Goal: Information Seeking & Learning: Find contact information

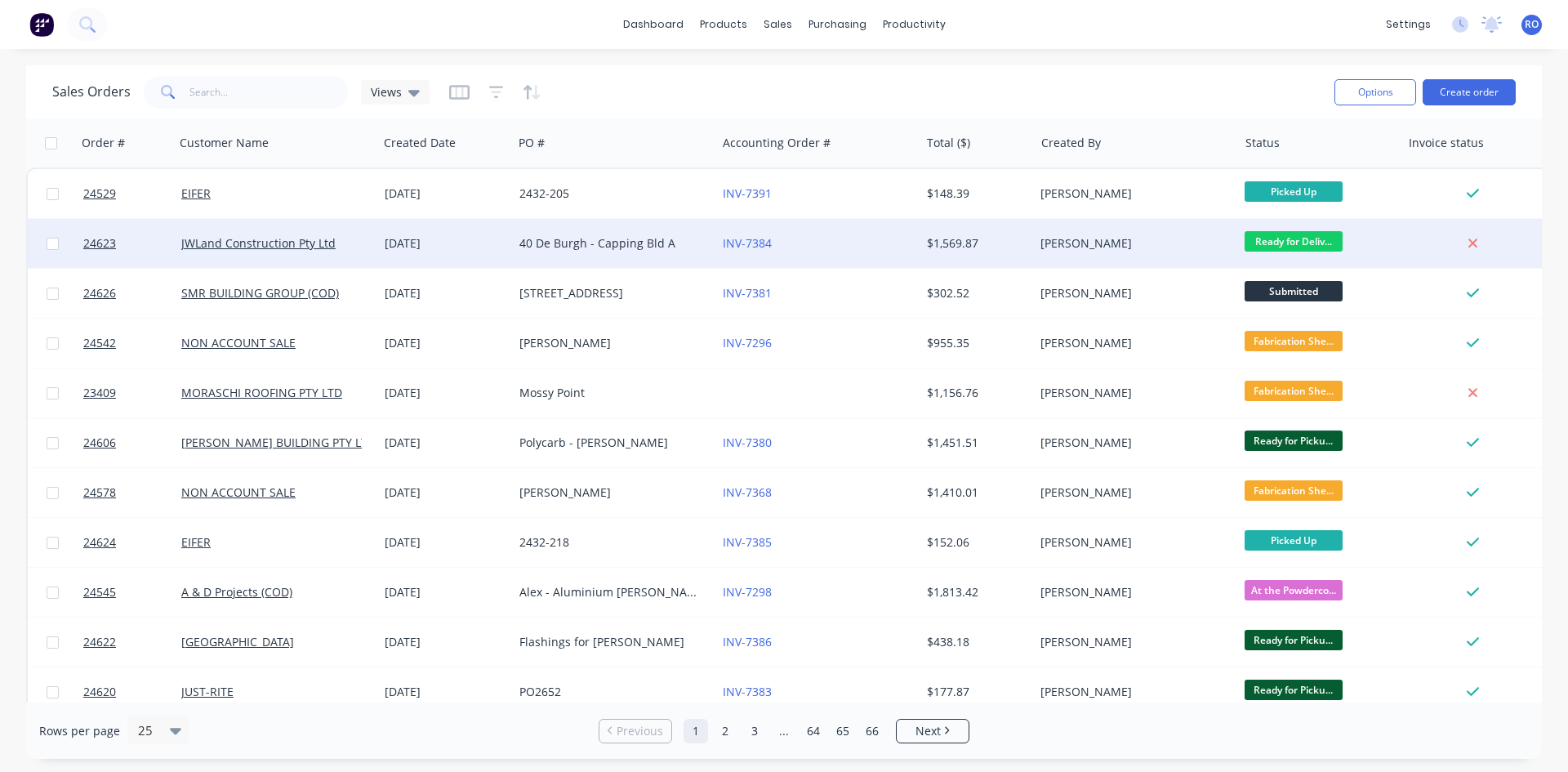
click at [1065, 240] on div "[PERSON_NAME]" at bounding box center [1131, 243] width 181 height 17
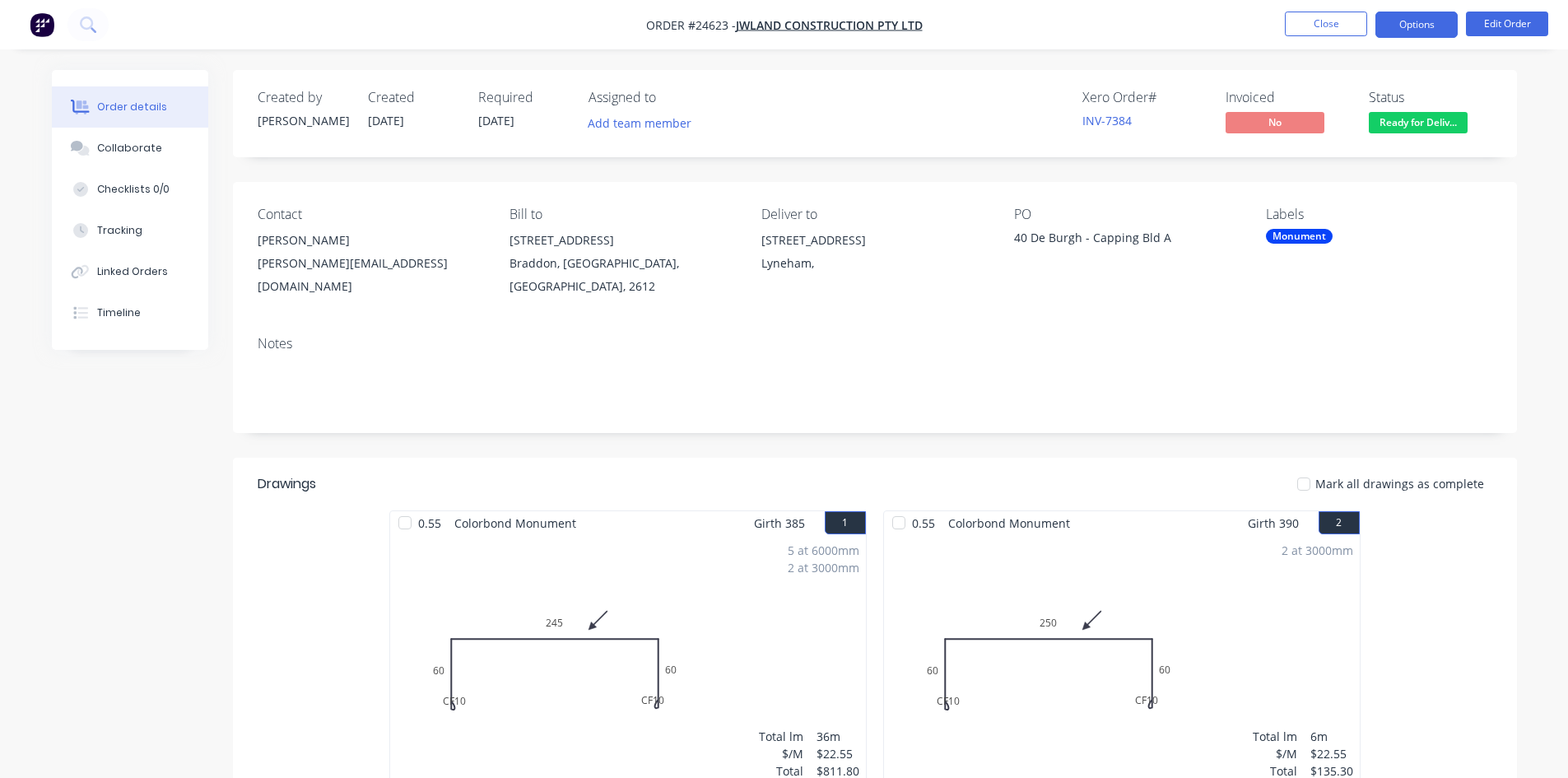
click at [1421, 18] on button "Options" at bounding box center [1416, 25] width 83 height 27
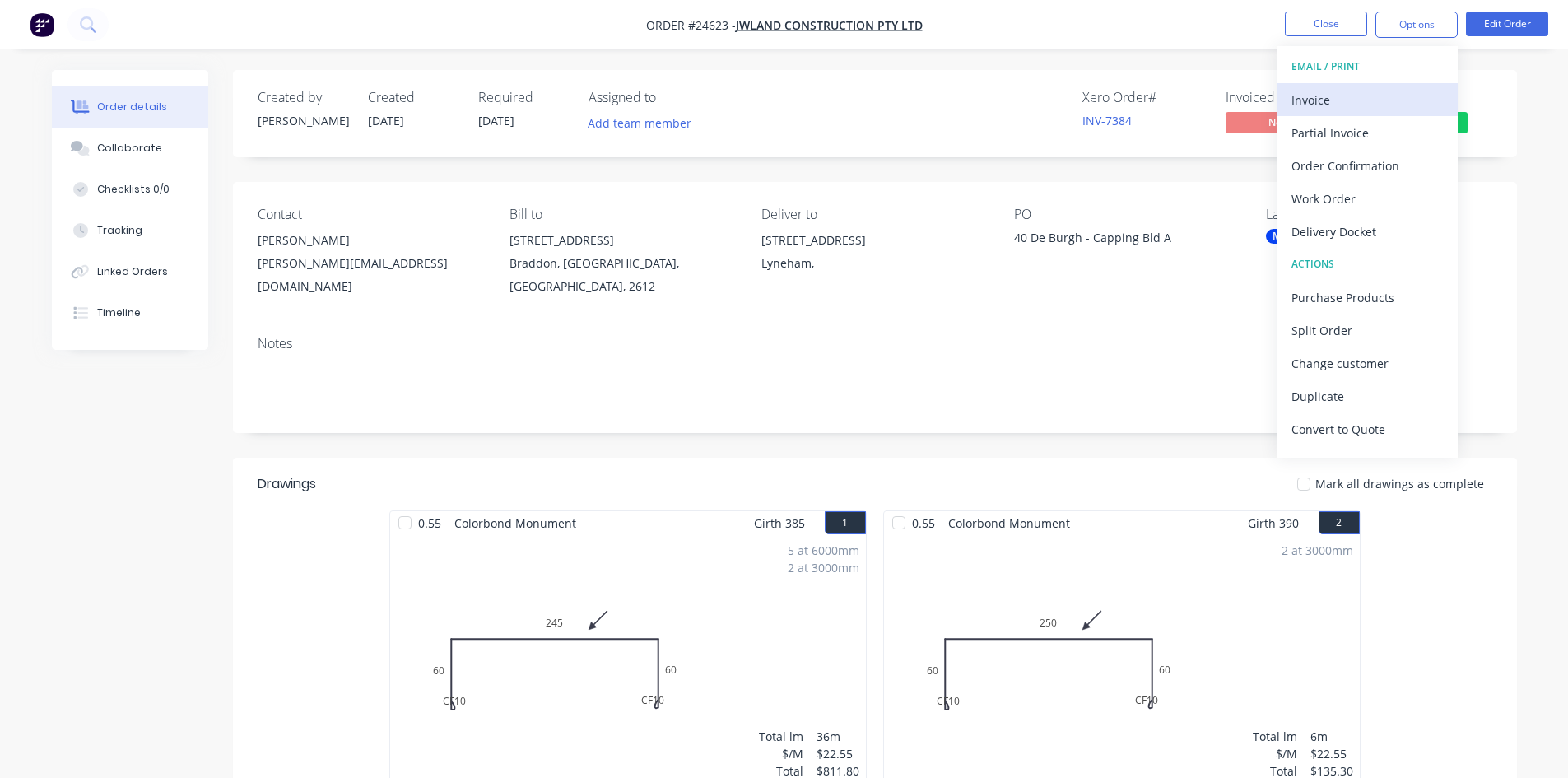
click at [1350, 97] on div "Invoice" at bounding box center [1366, 99] width 152 height 24
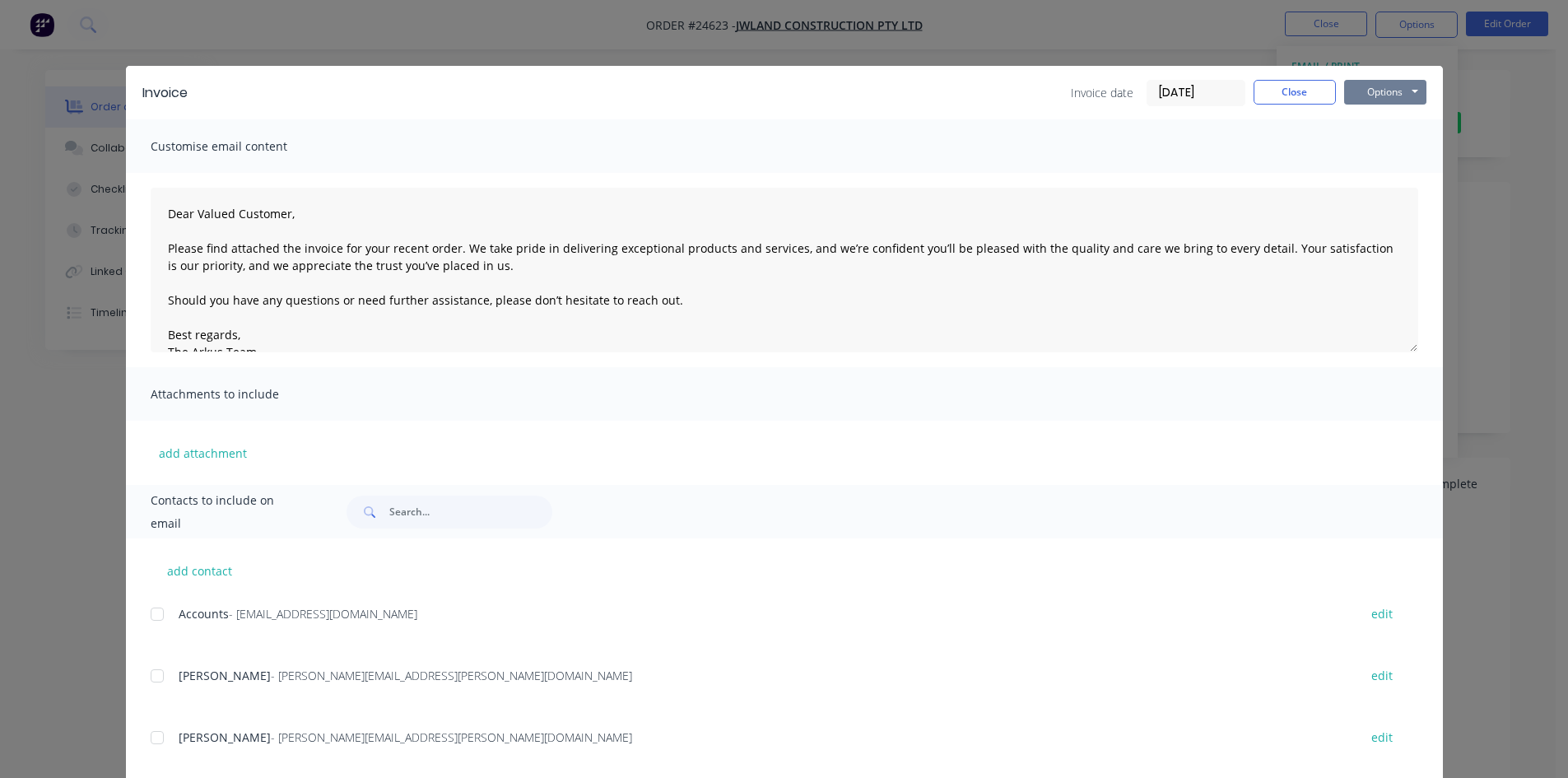
drag, startPoint x: 1383, startPoint y: 84, endPoint x: 1390, endPoint y: 103, distance: 20.2
click at [1384, 84] on button "Options" at bounding box center [1385, 92] width 83 height 25
click at [1387, 154] on button "Print" at bounding box center [1397, 148] width 106 height 28
click at [1298, 100] on button "Close" at bounding box center [1295, 92] width 83 height 25
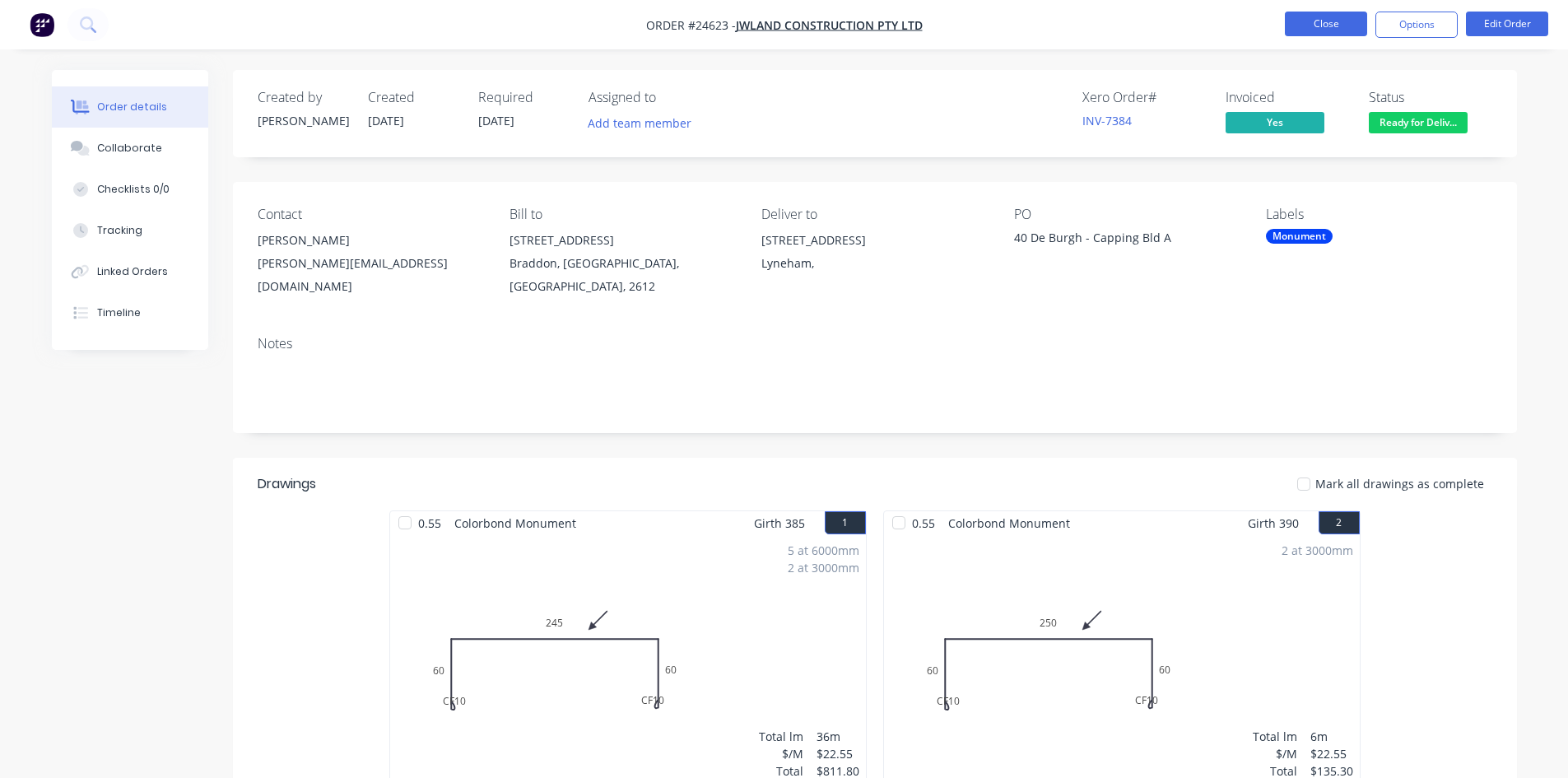
click at [1303, 20] on button "Close" at bounding box center [1326, 24] width 83 height 25
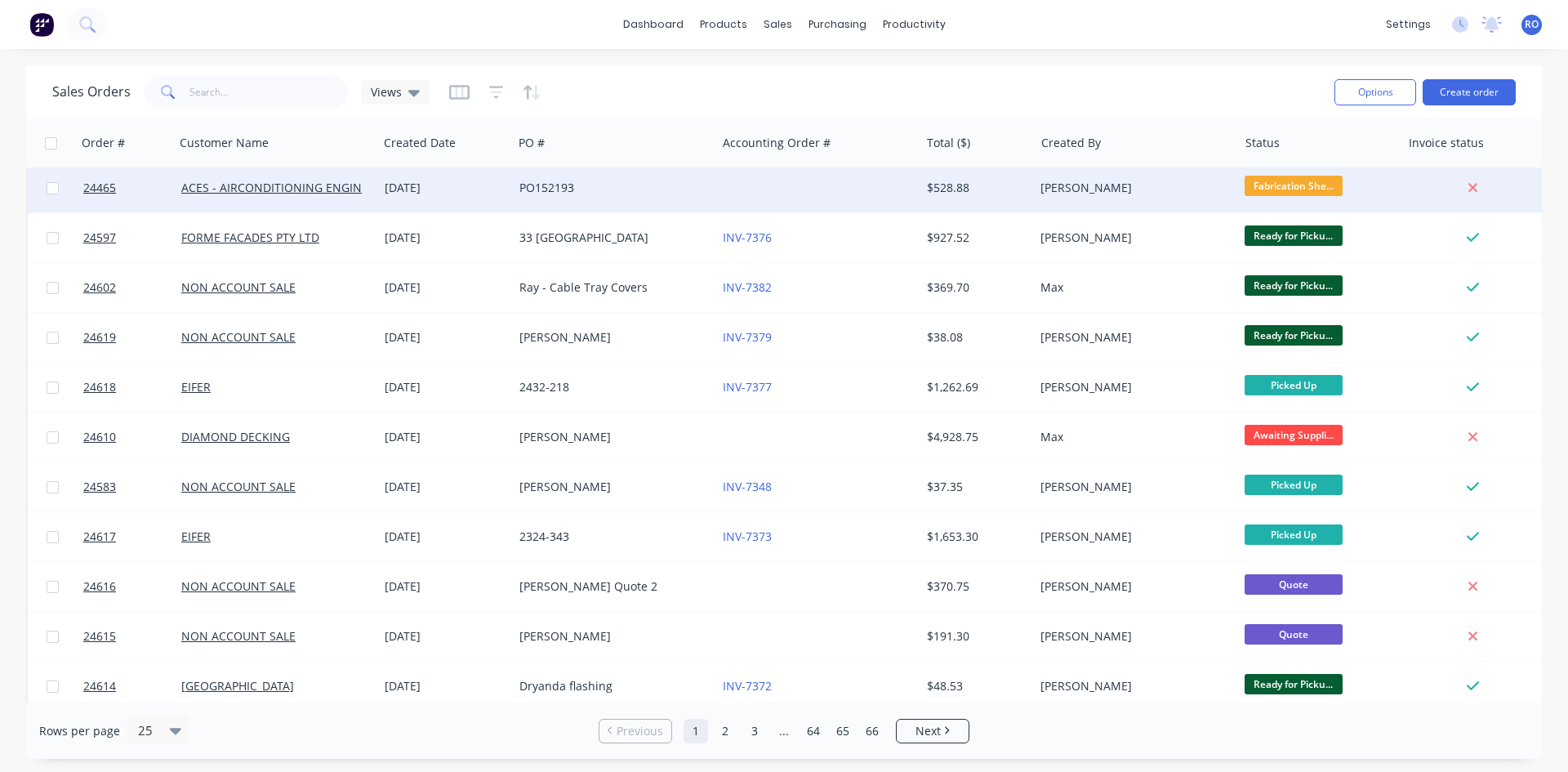
scroll to position [719, 0]
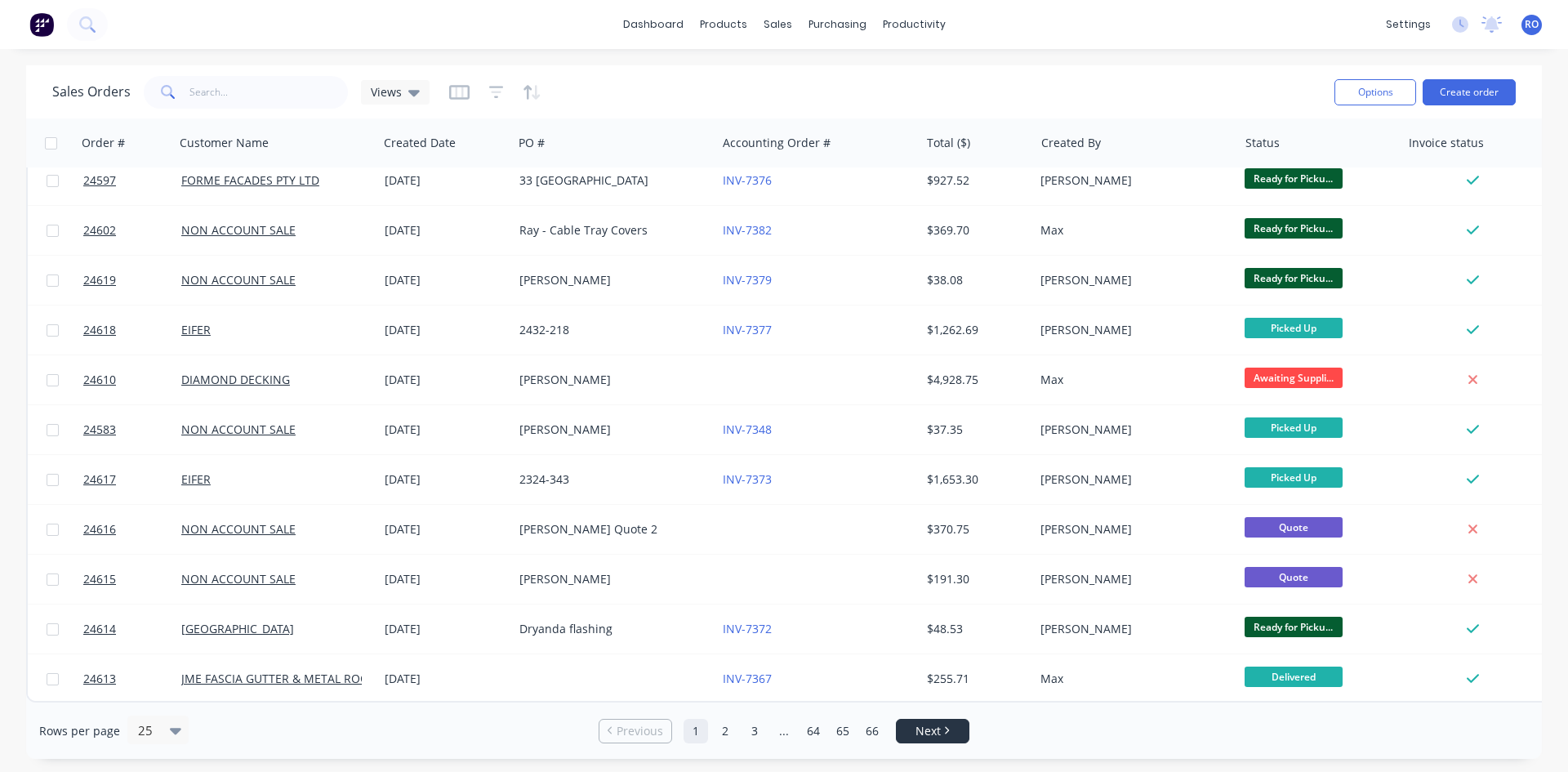
click at [907, 724] on link "Next" at bounding box center [933, 731] width 72 height 17
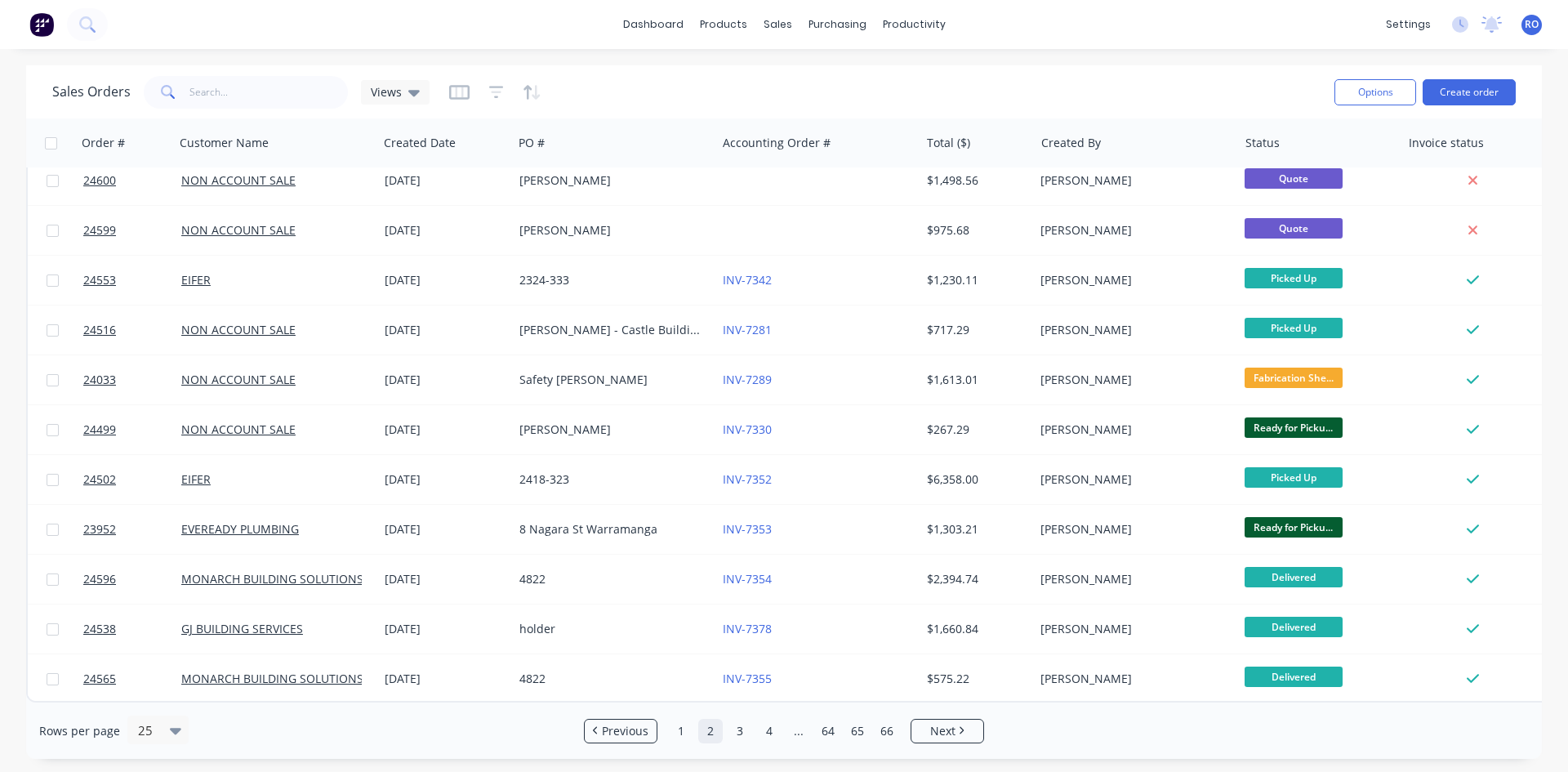
click at [961, 743] on div "Rows per page 25 Previous 1 2 3 4 ... 64 65 66 Next" at bounding box center [784, 731] width 1515 height 56
click at [961, 739] on link "Next" at bounding box center [947, 731] width 72 height 17
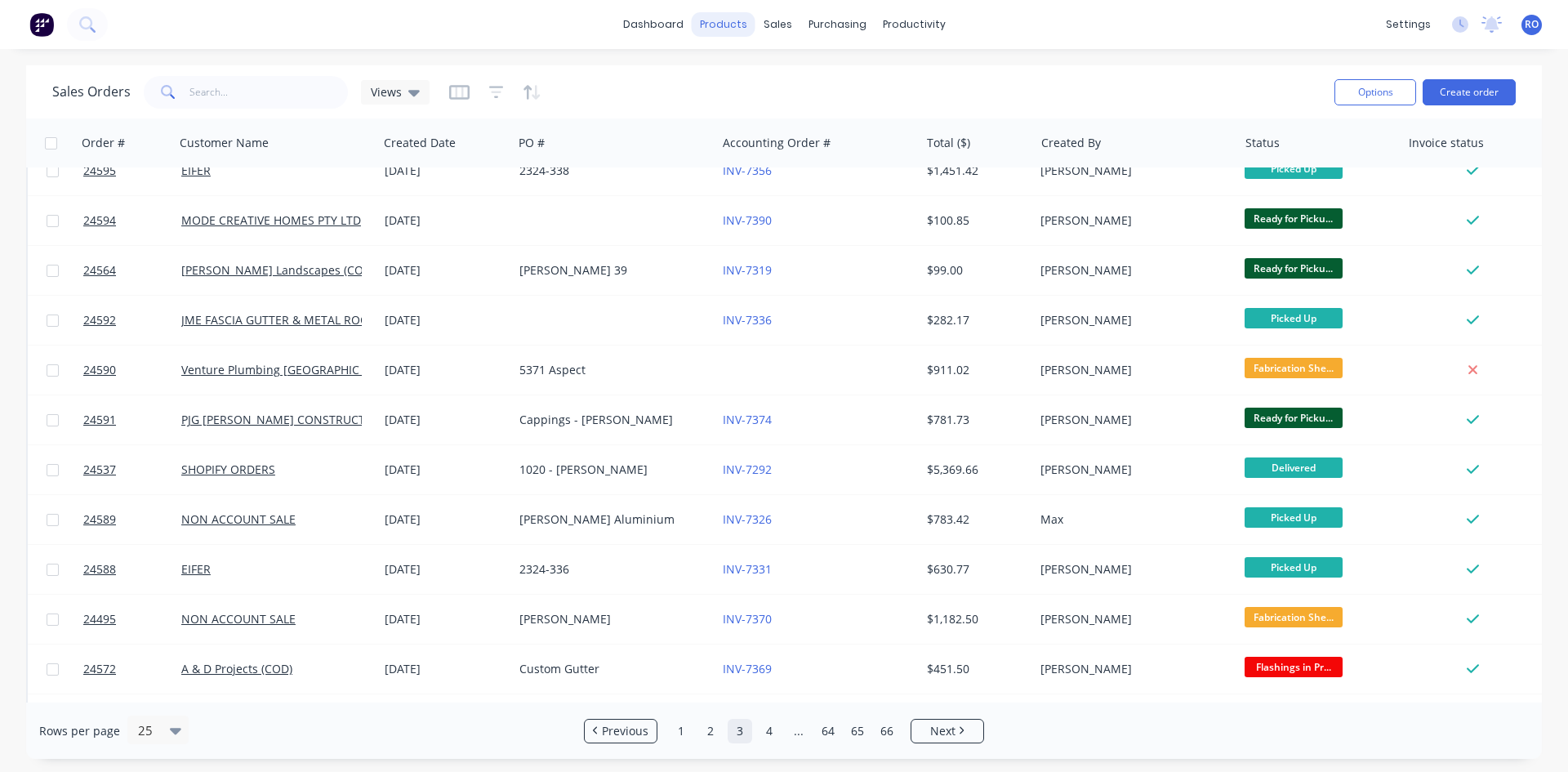
scroll to position [0, 0]
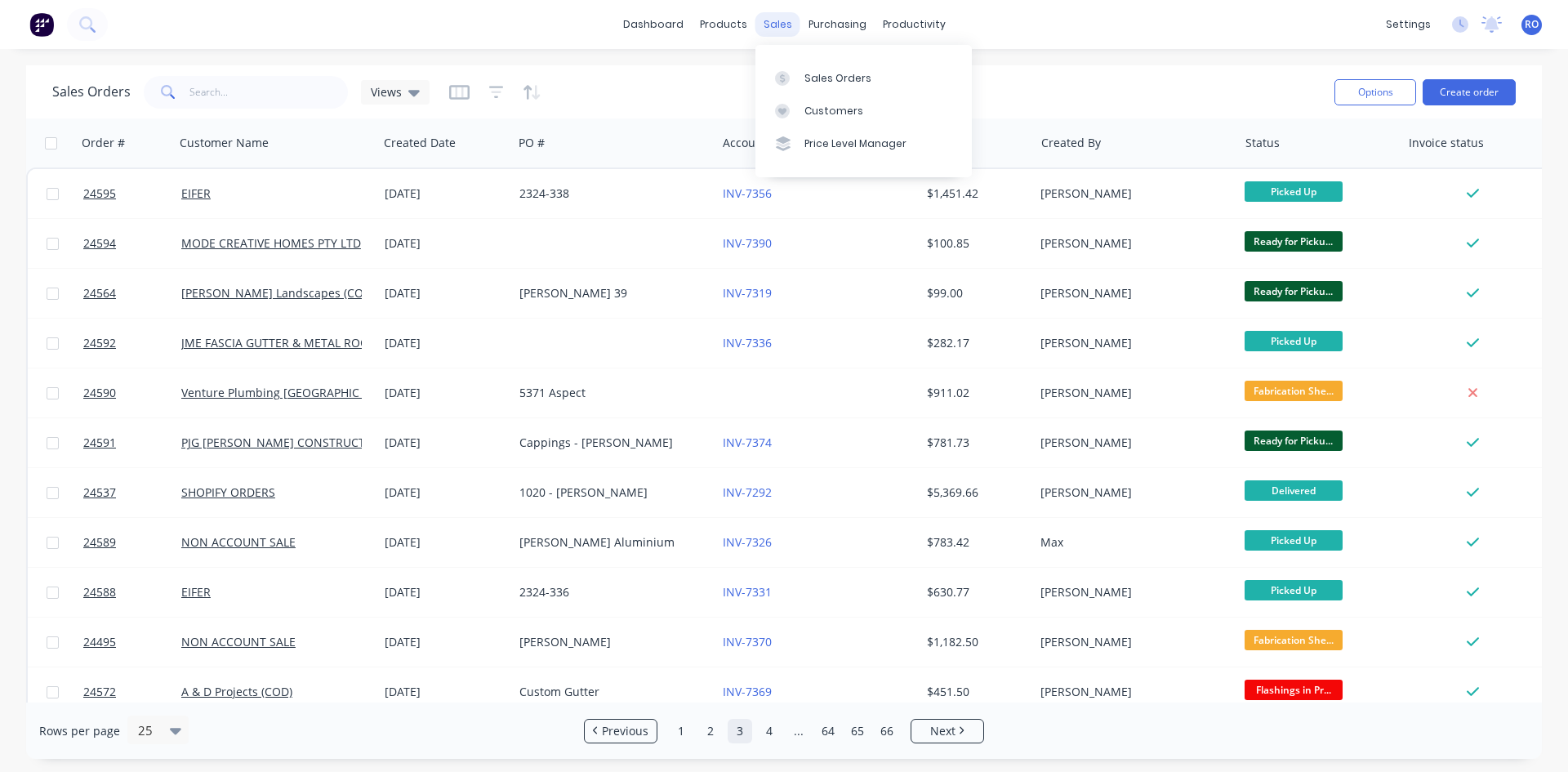
click at [773, 20] on div "sales" at bounding box center [777, 25] width 45 height 25
click at [808, 72] on div "Sales Orders" at bounding box center [838, 78] width 67 height 15
click at [810, 80] on div "Sales Orders" at bounding box center [838, 78] width 67 height 15
click at [814, 80] on div "Sales Orders" at bounding box center [838, 78] width 67 height 15
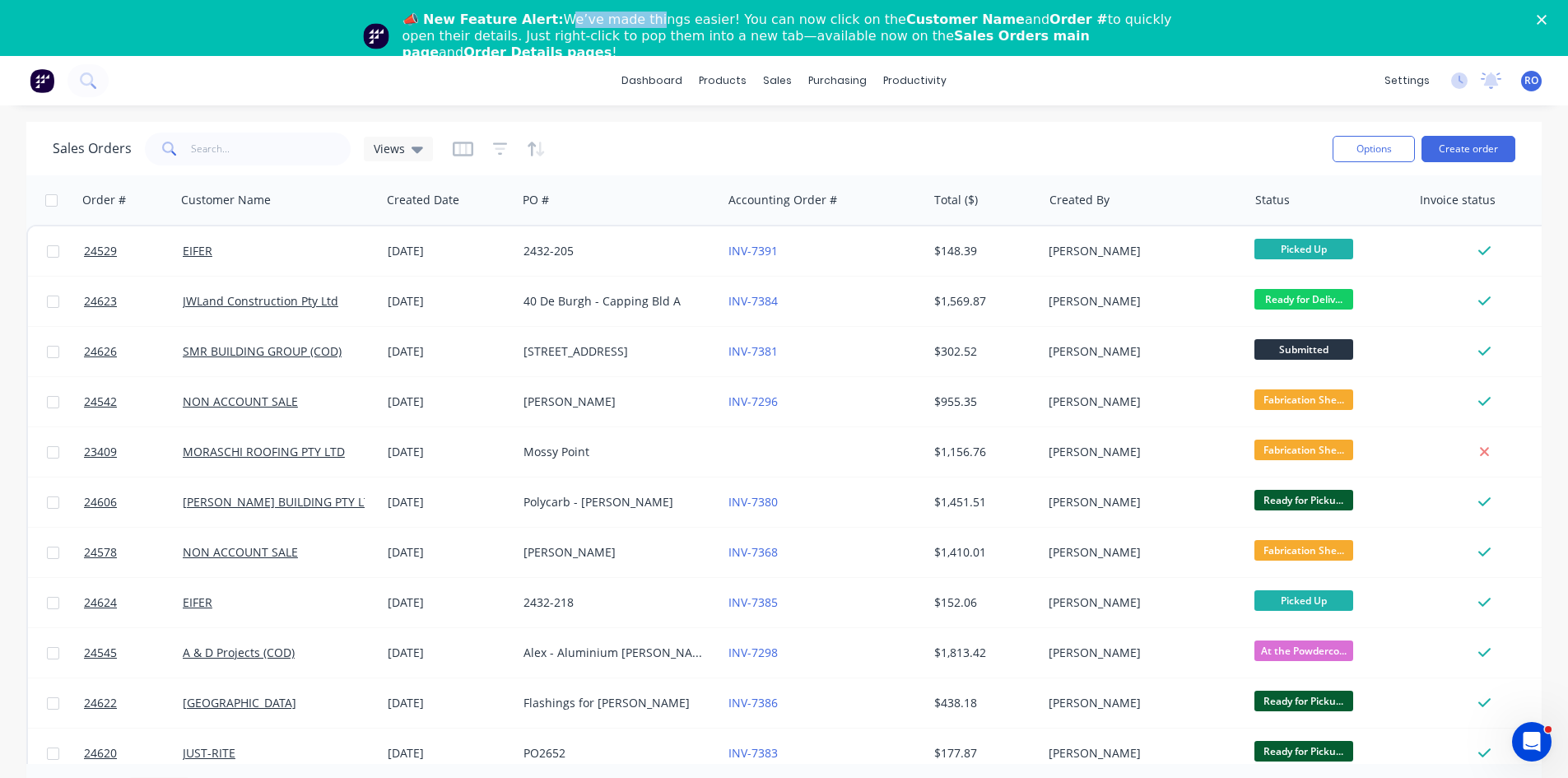
drag, startPoint x: 550, startPoint y: 22, endPoint x: 630, endPoint y: 15, distance: 80.3
click at [630, 15] on div "📣 New Feature Alert: We’ve made things easier! You can now click on the Custome…" at bounding box center [790, 36] width 777 height 50
drag, startPoint x: 702, startPoint y: 17, endPoint x: 886, endPoint y: 10, distance: 184.1
click at [886, 10] on div "📣 New Feature Alert: We’ve made things easier! You can now click on the Custome…" at bounding box center [797, 36] width 790 height 60
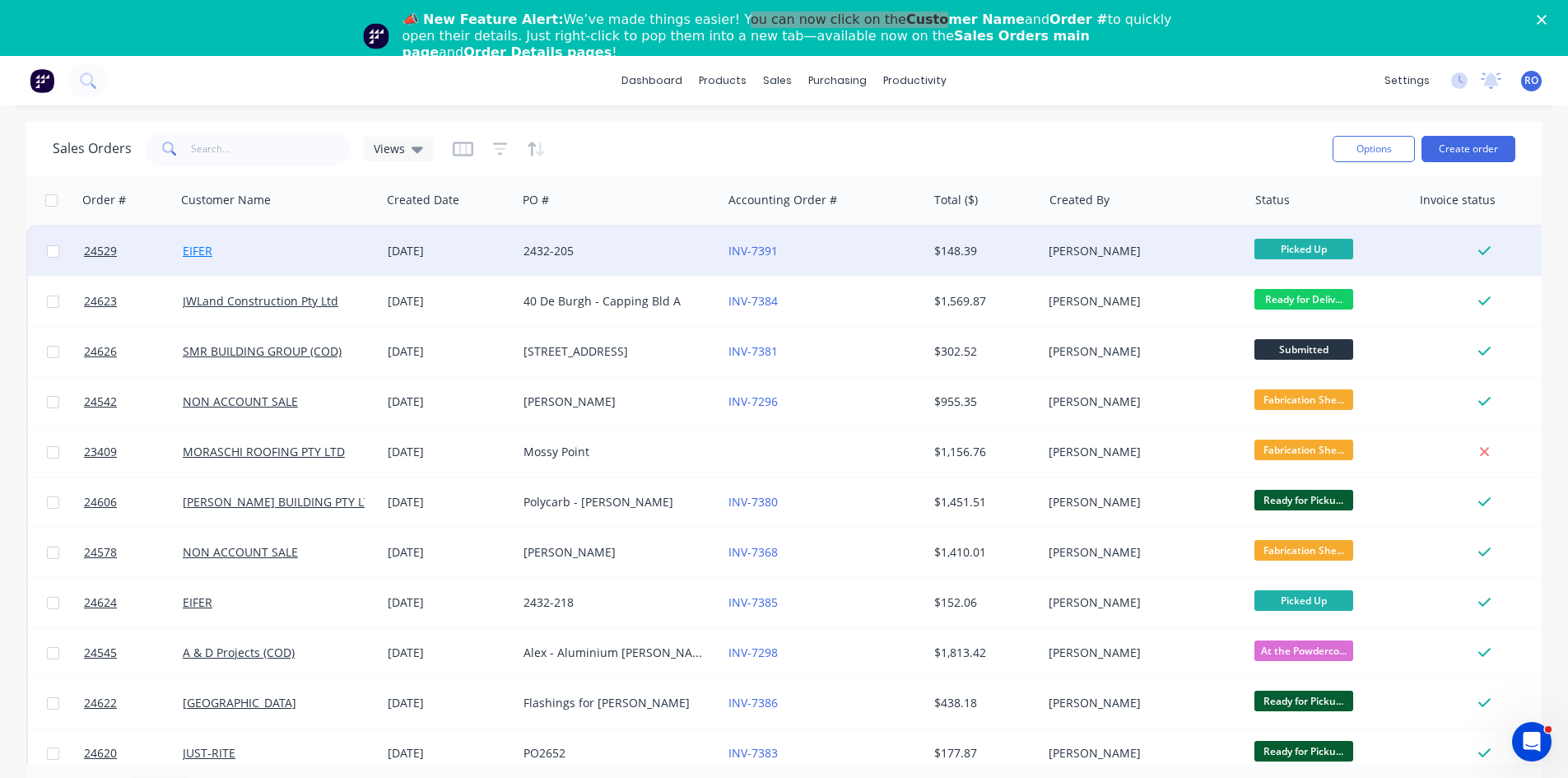
click at [205, 246] on link "EIFER" at bounding box center [197, 250] width 29 height 16
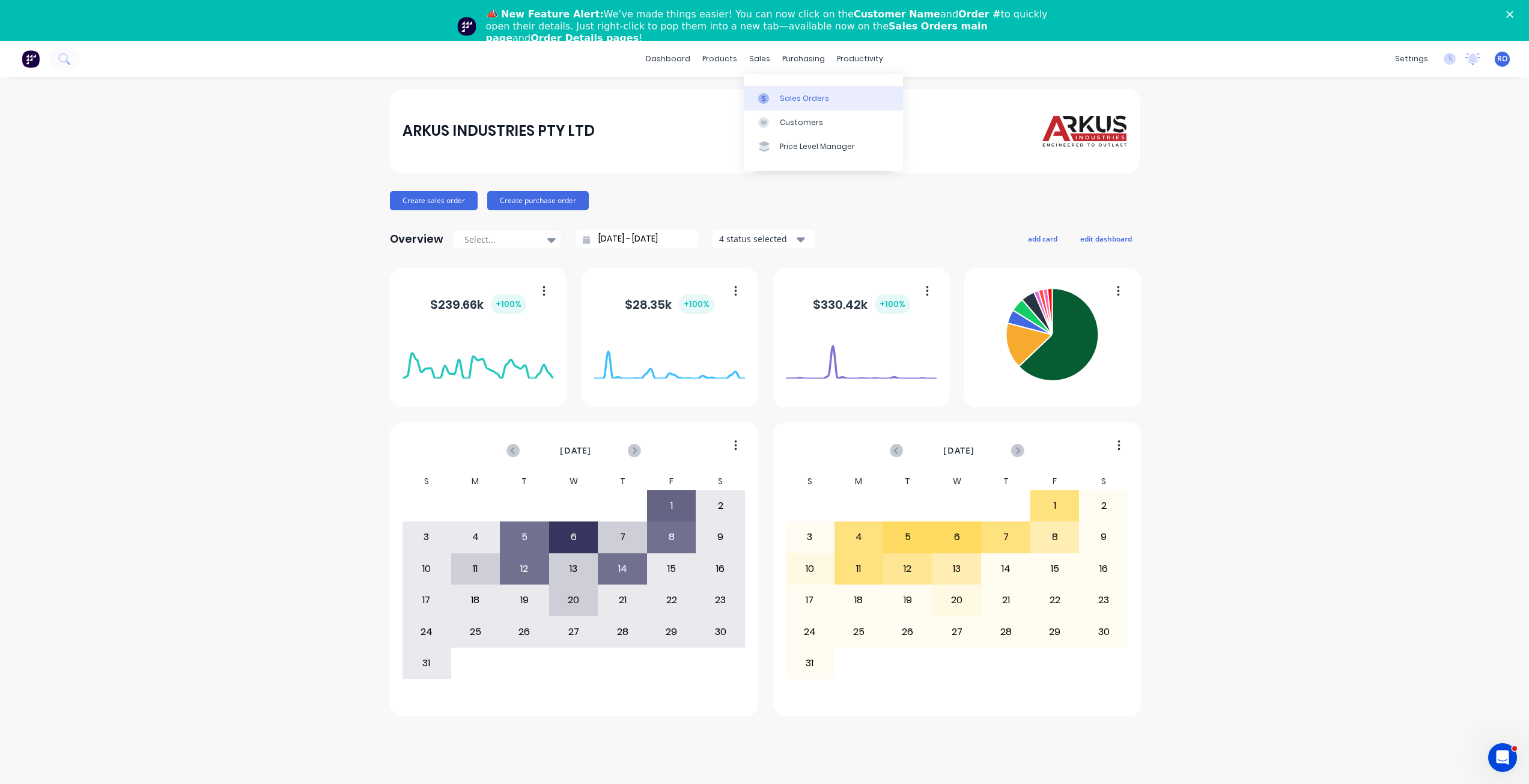
click at [772, 93] on div at bounding box center [767, 98] width 18 height 11
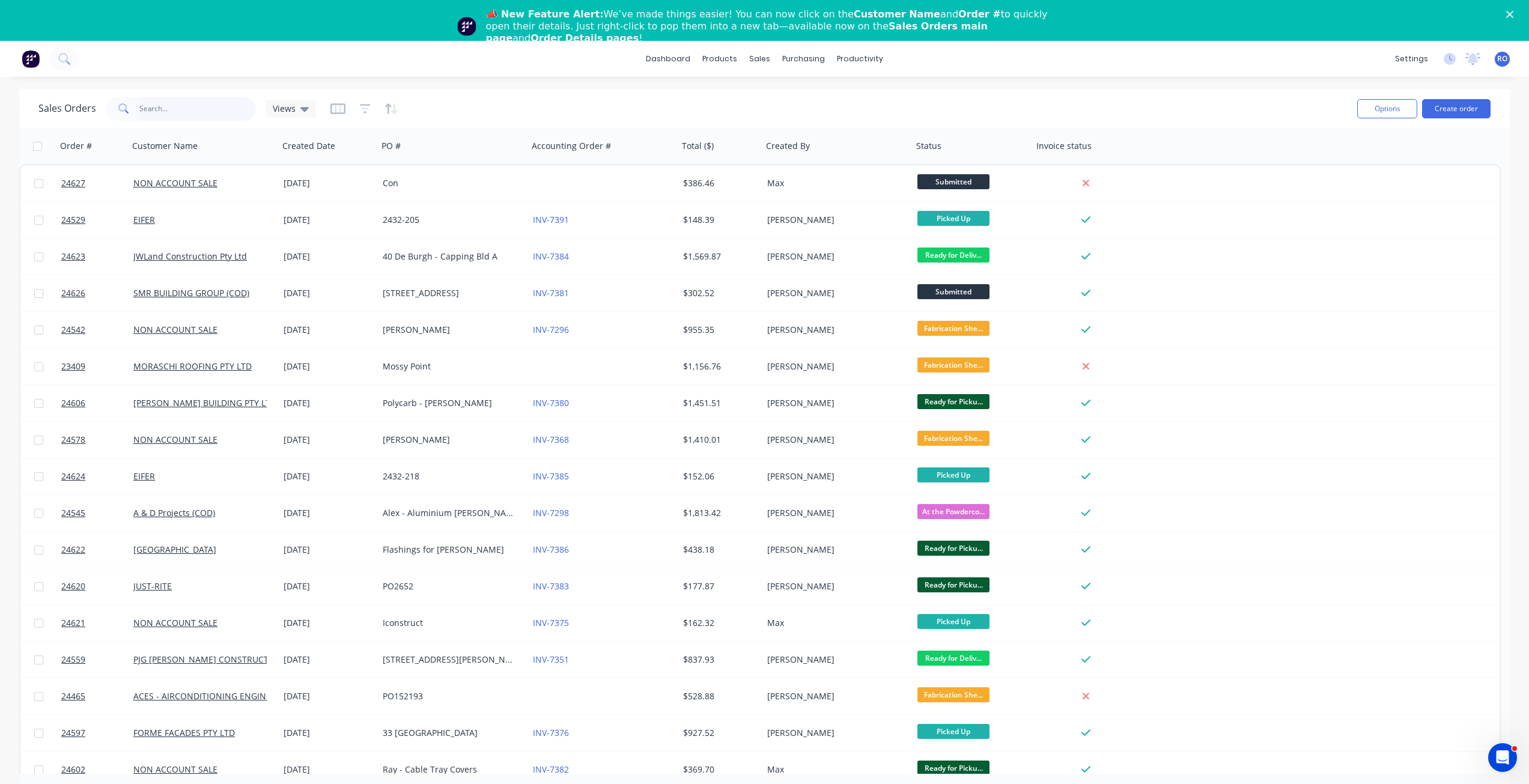
click at [231, 111] on input "text" at bounding box center [198, 108] width 117 height 24
type input "7382"
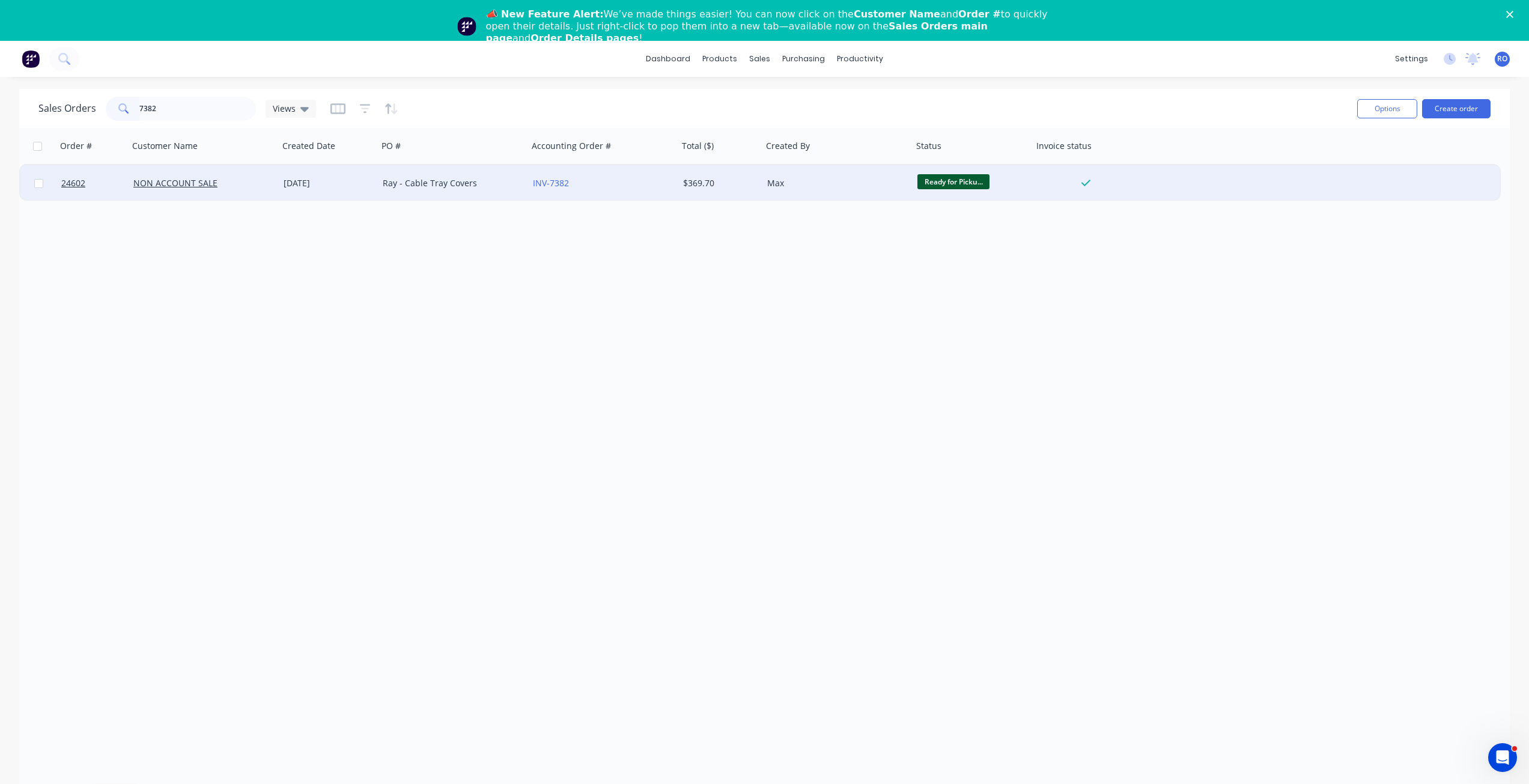
click at [330, 181] on div "[DATE]" at bounding box center [328, 183] width 89 height 12
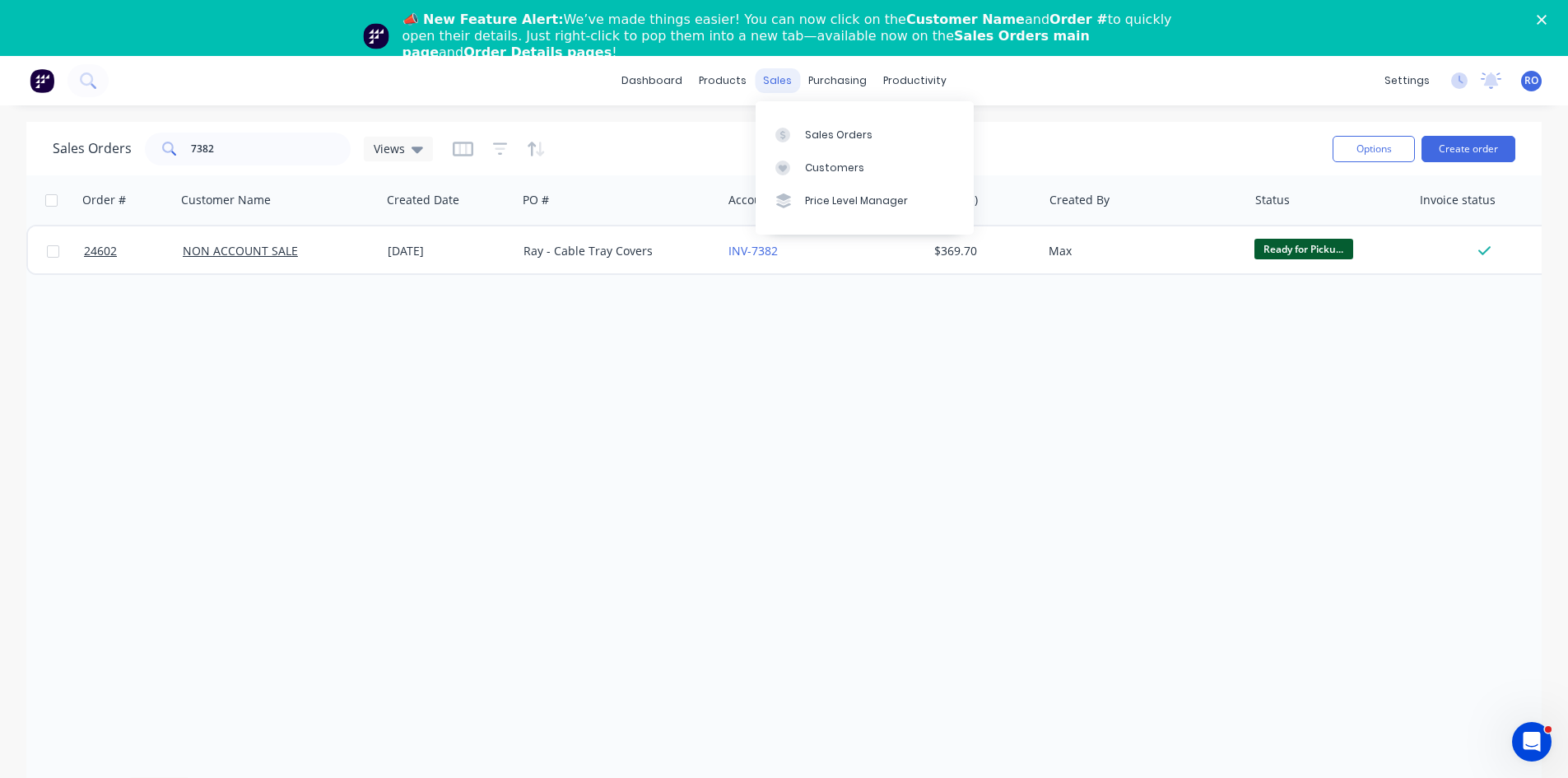
click at [769, 69] on div "sales" at bounding box center [777, 81] width 45 height 25
click at [824, 136] on div "Sales Orders" at bounding box center [838, 135] width 67 height 15
drag, startPoint x: 249, startPoint y: 155, endPoint x: 120, endPoint y: 155, distance: 129.0
click at [120, 155] on div "Sales Orders 7382 Views" at bounding box center [242, 148] width 380 height 33
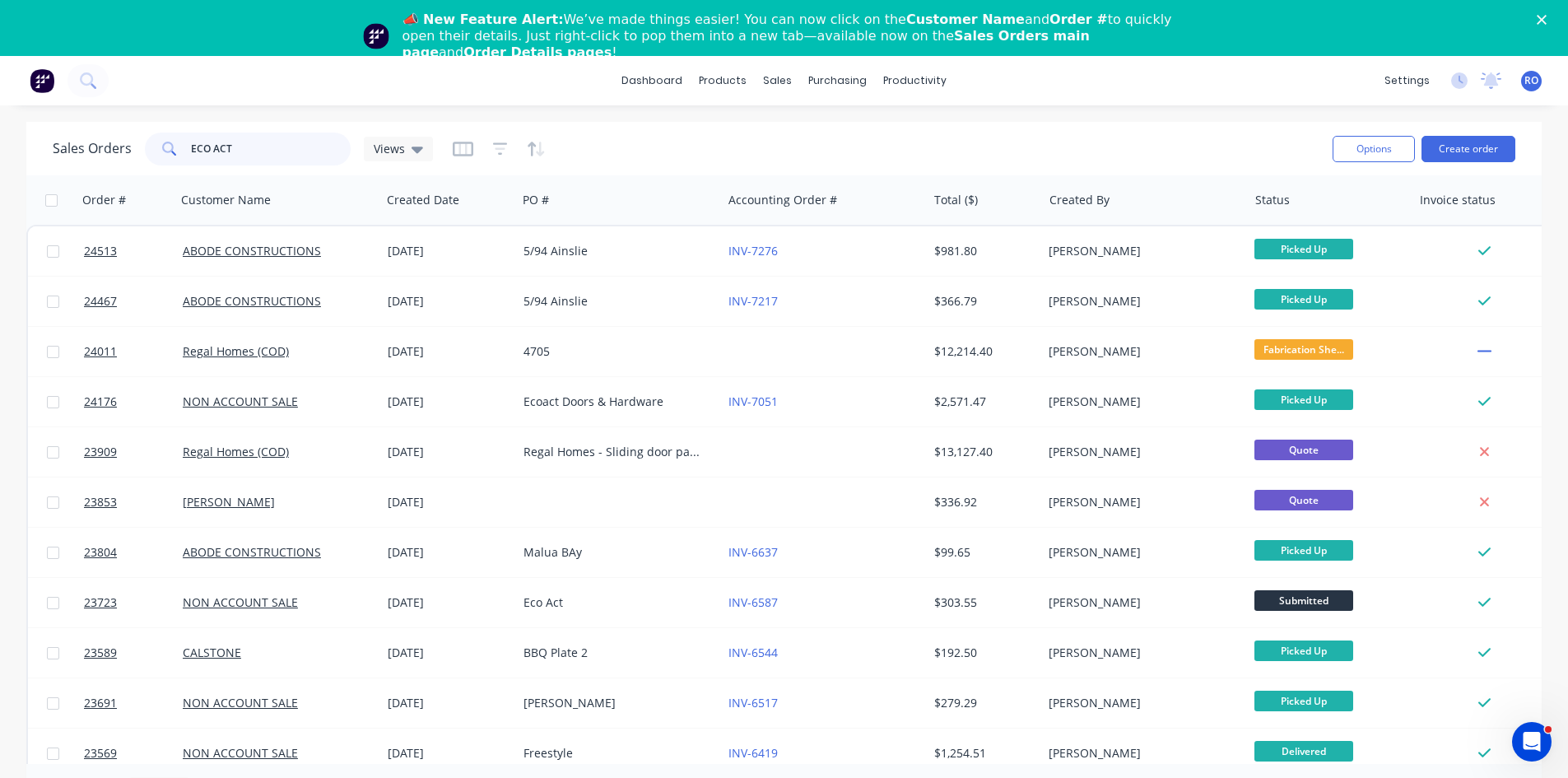
type input "ECO ACT"
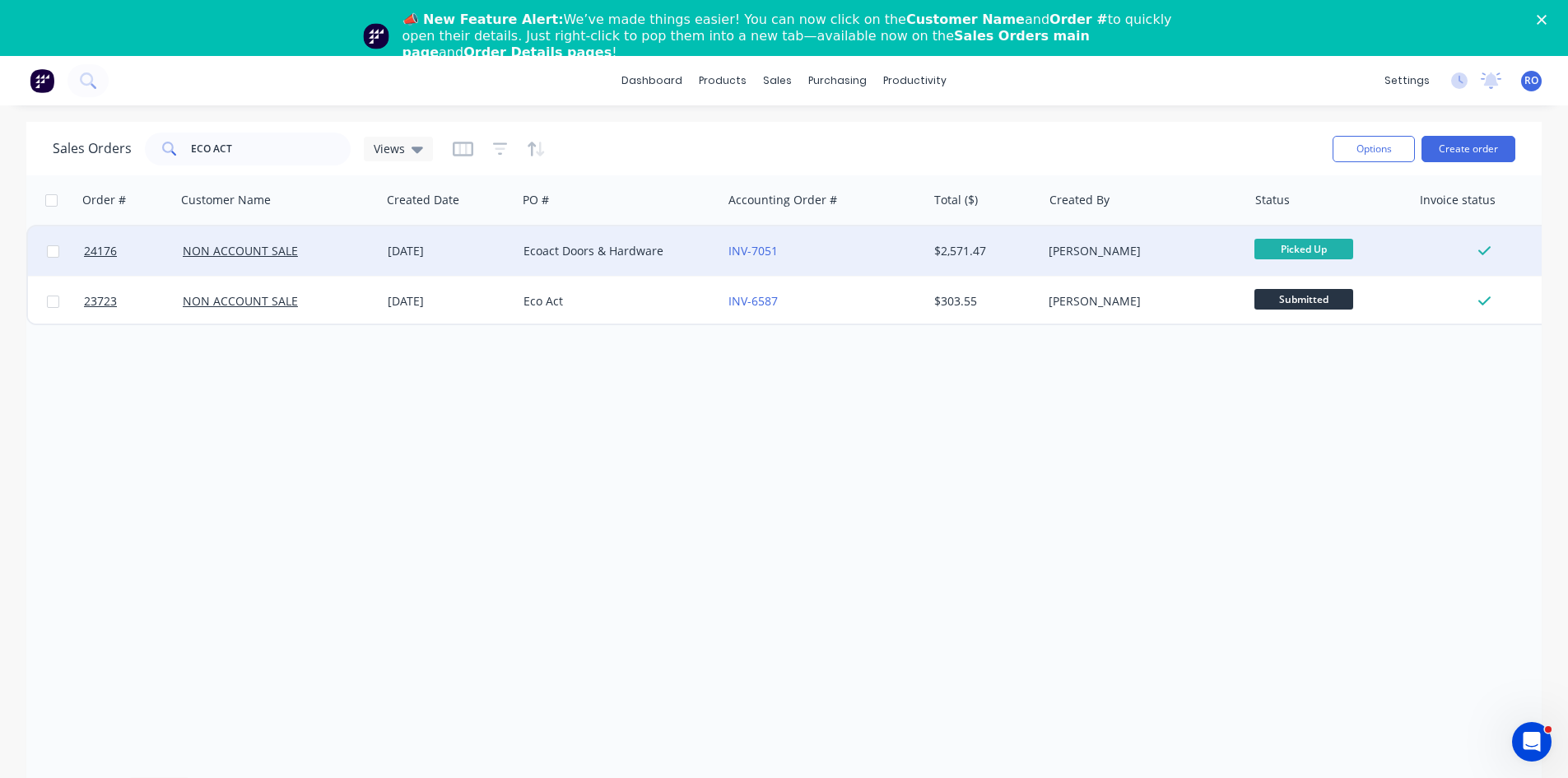
click at [507, 251] on div "25 Jun 2025" at bounding box center [449, 250] width 123 height 17
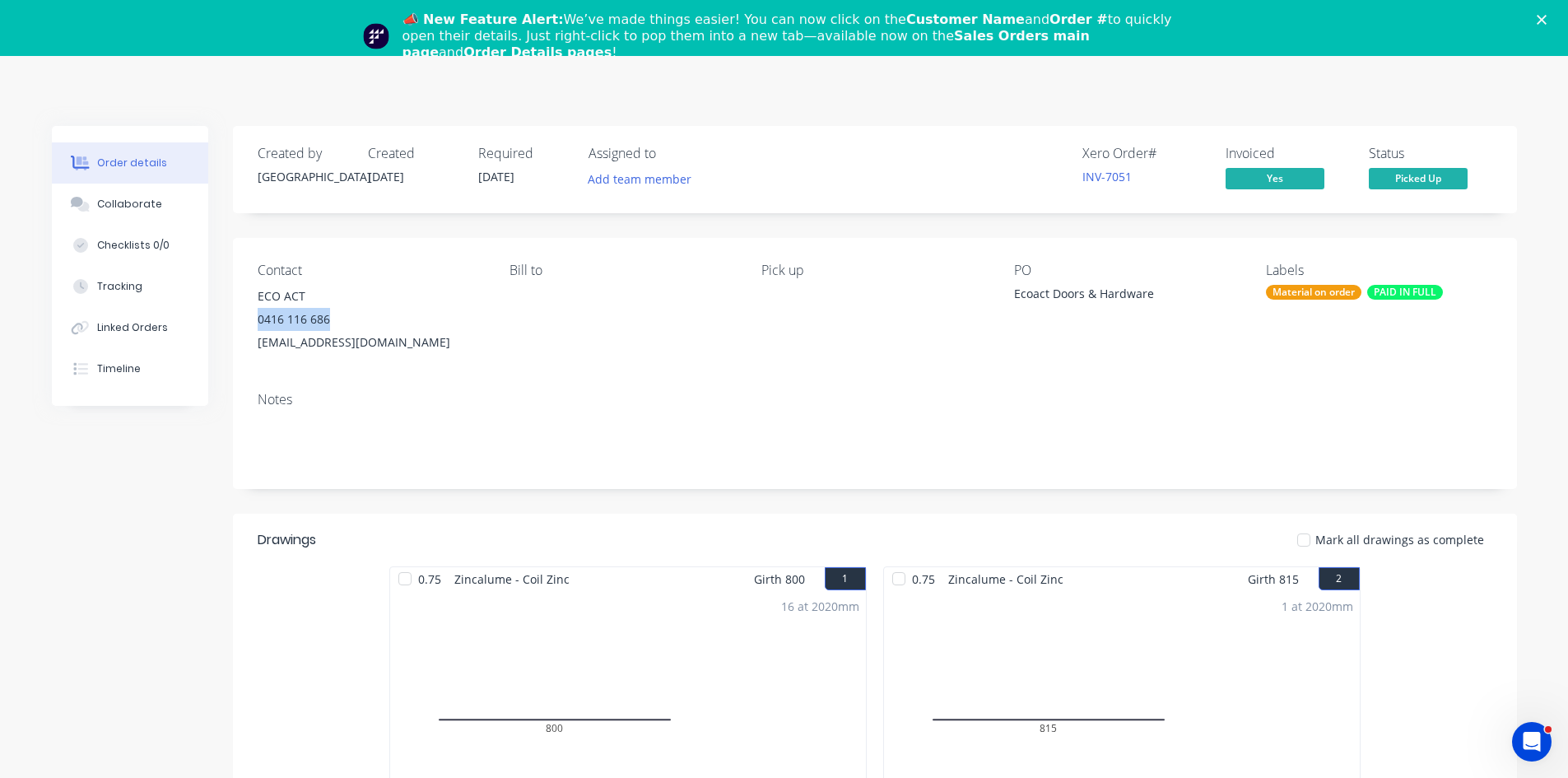
drag, startPoint x: 341, startPoint y: 317, endPoint x: 256, endPoint y: 314, distance: 85.1
click at [256, 314] on div "Contact ECO ACT 0416 116 686 ecoact@outlook.com Bill to Pick up PO Ecoact Doors…" at bounding box center [875, 308] width 1284 height 140
copy div "0416 116 686"
